Goal: Navigation & Orientation: Find specific page/section

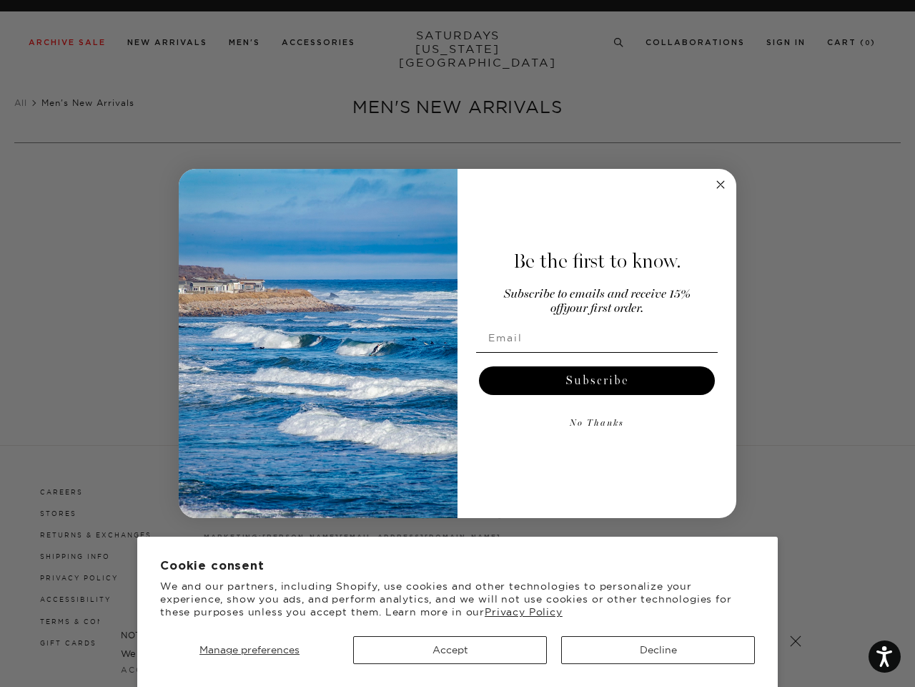
click at [458, 343] on div "Be the first to know. Subscribe to emails and receive 15% off your first order.…" at bounding box center [590, 343] width 265 height 320
click at [250, 649] on span "Manage preferences" at bounding box center [250, 649] width 100 height 13
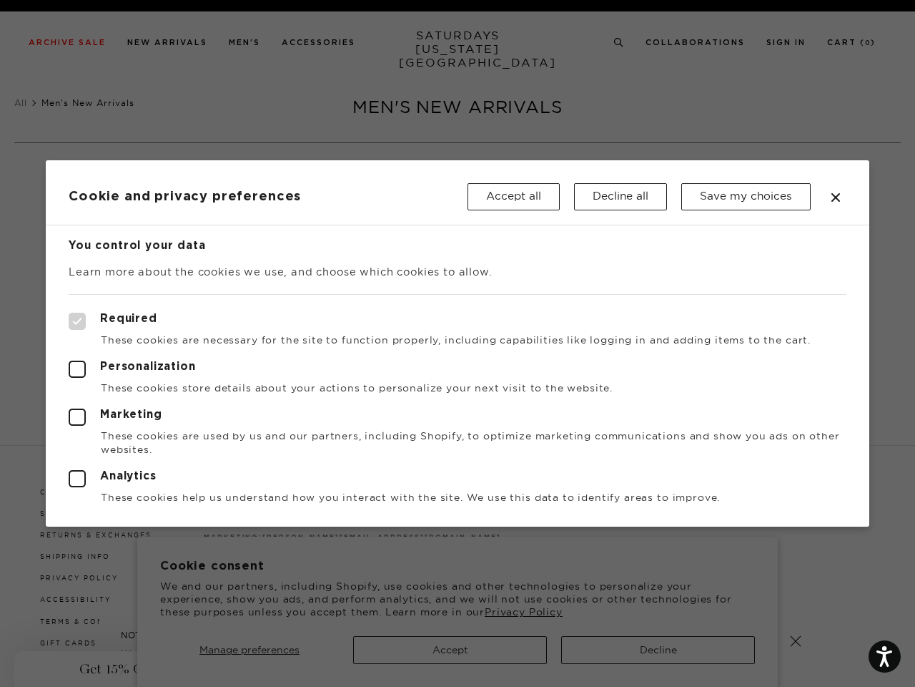
click at [658, 649] on div at bounding box center [457, 343] width 915 height 687
click at [721, 185] on button "Save my choices" at bounding box center [746, 196] width 129 height 27
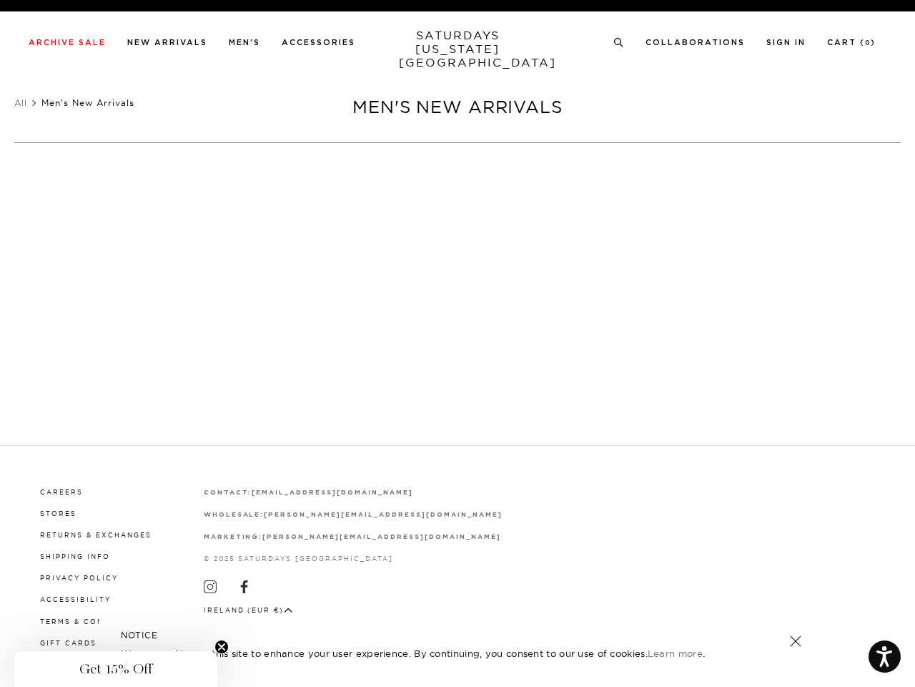
click at [597, 381] on div at bounding box center [458, 343] width 347 height 110
click at [597, 424] on div "Use Code EXTRA15 for Further 15% Off Archive Sale Items Archive Sale Men's Tees…" at bounding box center [457, 343] width 915 height 687
